Goal: Check status: Check status

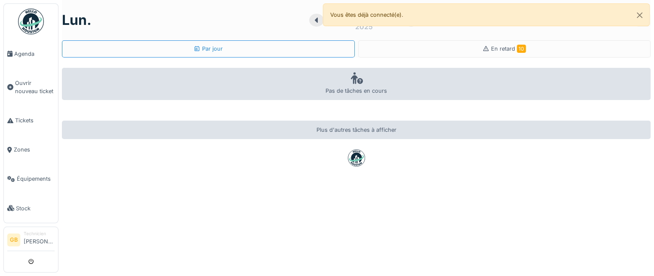
click at [358, 13] on div "Vous êtes déjà connecté(e)." at bounding box center [486, 14] width 327 height 23
click at [32, 23] on img at bounding box center [31, 22] width 26 height 26
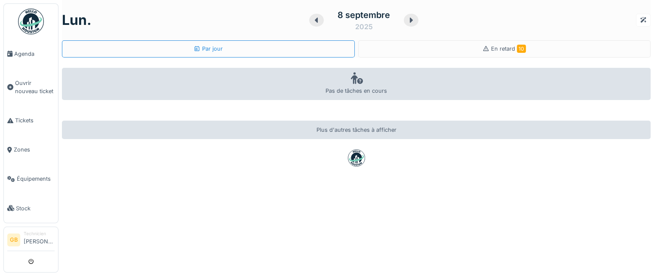
click at [400, 25] on div "[DATE]" at bounding box center [363, 20] width 109 height 27
click at [407, 21] on icon at bounding box center [411, 20] width 9 height 7
click at [402, 21] on icon at bounding box center [400, 20] width 3 height 5
click at [327, 18] on icon at bounding box center [328, 20] width 3 height 5
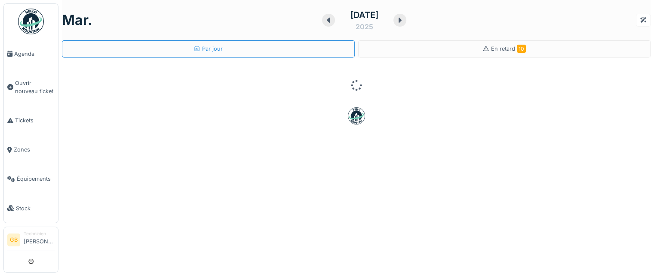
click at [324, 18] on icon at bounding box center [328, 20] width 9 height 7
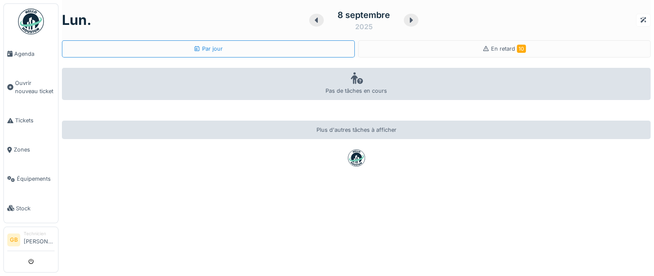
click at [257, 193] on div "[DATE] Par jour En retard 10 Pas de tâches en cours Plus d'autres tâches à affi…" at bounding box center [355, 138] width 595 height 276
